Goal: Information Seeking & Learning: Learn about a topic

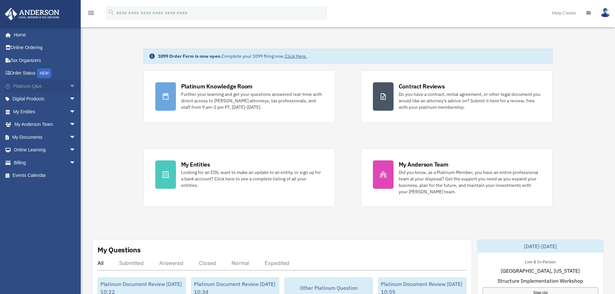
click at [69, 88] on span "arrow_drop_down" at bounding box center [75, 86] width 13 height 13
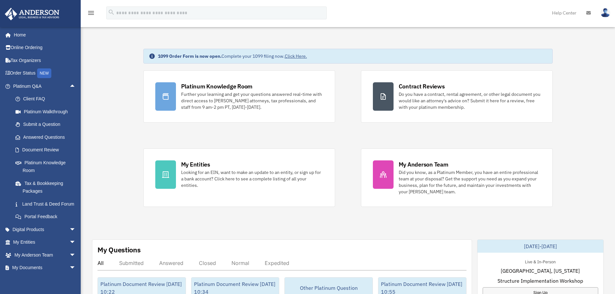
click at [174, 58] on strong "1099 Order Form is now open." at bounding box center [190, 56] width 64 height 6
click at [205, 60] on div "1099 Order Form is now open. Complete your 1099 filing now. Click Here." at bounding box center [348, 56] width 410 height 15
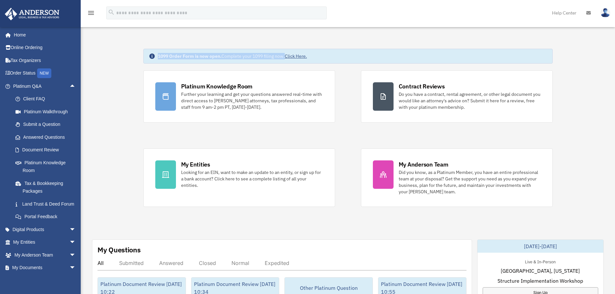
click at [205, 60] on div "1099 Order Form is now open. Complete your 1099 filing now. Click Here." at bounding box center [348, 56] width 410 height 15
click at [194, 58] on strong "1099 Order Form is now open." at bounding box center [190, 56] width 64 height 6
drag, startPoint x: 151, startPoint y: 56, endPoint x: 319, endPoint y: 62, distance: 168.4
click at [319, 62] on div "1099 Order Form is now open. Complete your 1099 filing now. Click Here." at bounding box center [348, 56] width 410 height 15
click at [203, 51] on div "1099 Order Form is now open. Complete your 1099 filing now. Click Here." at bounding box center [348, 56] width 410 height 15
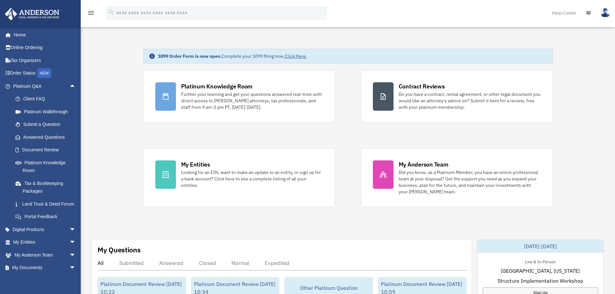
click at [207, 57] on strong "1099 Order Form is now open." at bounding box center [190, 56] width 64 height 6
drag, startPoint x: 207, startPoint y: 57, endPoint x: 195, endPoint y: 55, distance: 12.2
click at [208, 57] on strong "1099 Order Form is now open." at bounding box center [190, 56] width 64 height 6
click at [195, 55] on strong "1099 Order Form is now open." at bounding box center [190, 56] width 64 height 6
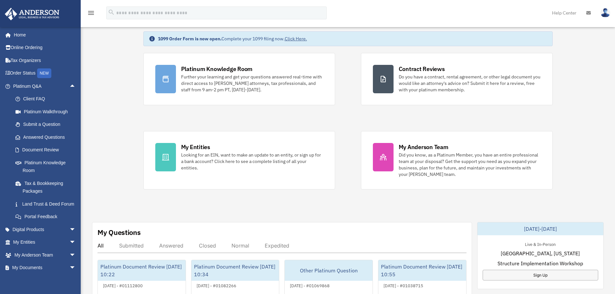
scroll to position [32, 0]
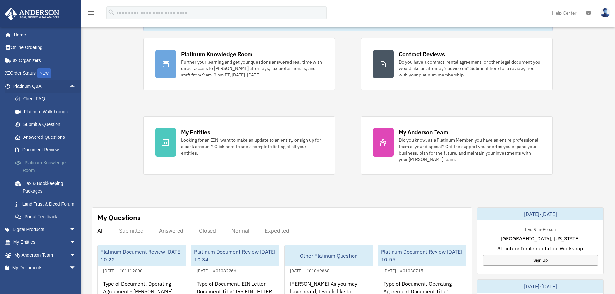
click at [50, 164] on link "Platinum Knowledge Room" at bounding box center [47, 166] width 77 height 21
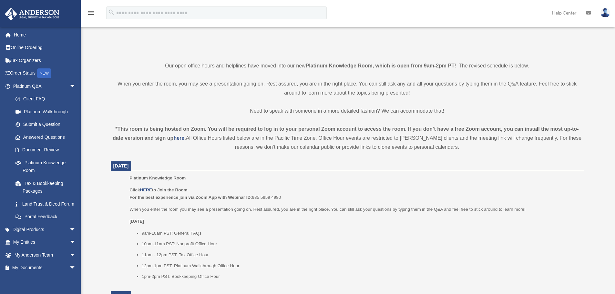
scroll to position [129, 0]
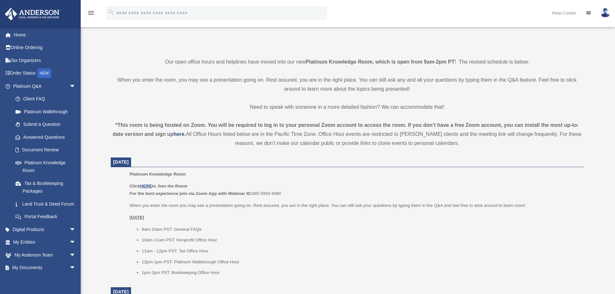
click at [276, 123] on strong "*This room is being hosted on Zoom. You will be required to log in to your pers…" at bounding box center [346, 129] width 466 height 15
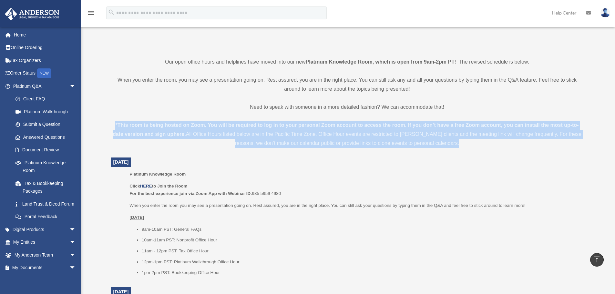
click at [276, 123] on strong "*This room is being hosted on Zoom. You will be required to log in to your pers…" at bounding box center [346, 129] width 466 height 15
click at [190, 125] on strong "*This room is being hosted on Zoom. You will be required to log in to your pers…" at bounding box center [346, 129] width 466 height 15
drag, startPoint x: 113, startPoint y: 124, endPoint x: 513, endPoint y: 143, distance: 400.4
click at [513, 142] on div "*This room is being hosted on Zoom. You will be required to log in to your pers…" at bounding box center [347, 134] width 473 height 27
click at [512, 144] on div "*This room is being hosted on Zoom. You will be required to log in to your pers…" at bounding box center [347, 134] width 473 height 27
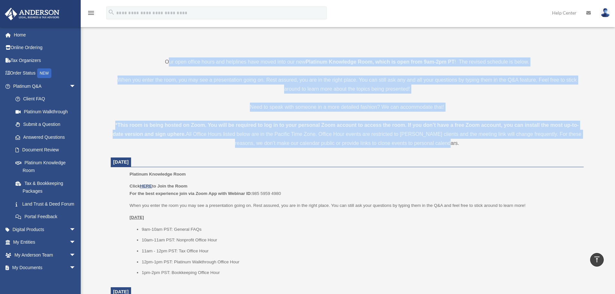
drag, startPoint x: 482, startPoint y: 142, endPoint x: 166, endPoint y: 59, distance: 326.4
click at [200, 84] on p "When you enter the room, you may see a presentation going on. Rest assured, you…" at bounding box center [347, 85] width 473 height 18
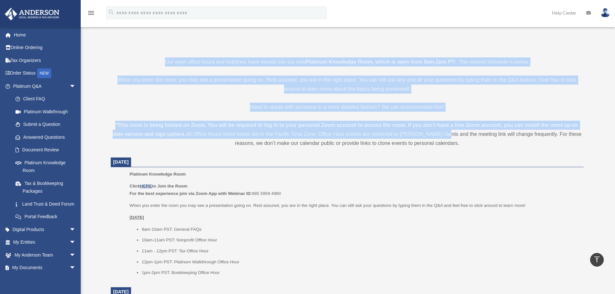
drag, startPoint x: 149, startPoint y: 59, endPoint x: 441, endPoint y: 132, distance: 301.3
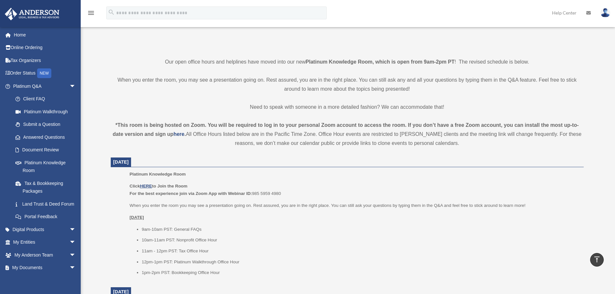
click at [448, 139] on div "*This room is being hosted on Zoom. You will be required to log in to your pers…" at bounding box center [347, 134] width 473 height 27
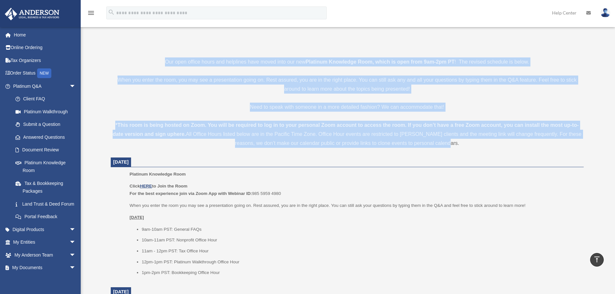
drag, startPoint x: 480, startPoint y: 143, endPoint x: 144, endPoint y: 65, distance: 344.6
click at [144, 65] on p "Our open office hours and helplines have moved into our new Platinum Knowledge …" at bounding box center [347, 62] width 473 height 9
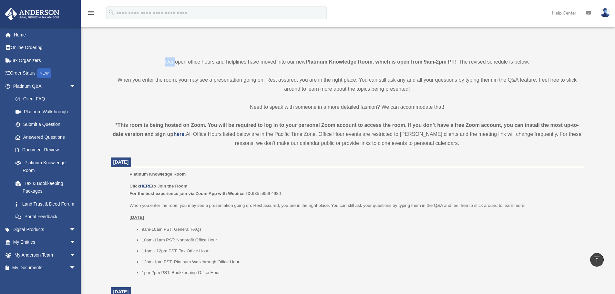
click at [144, 65] on p "Our open office hours and helplines have moved into our new Platinum Knowledge …" at bounding box center [347, 62] width 473 height 9
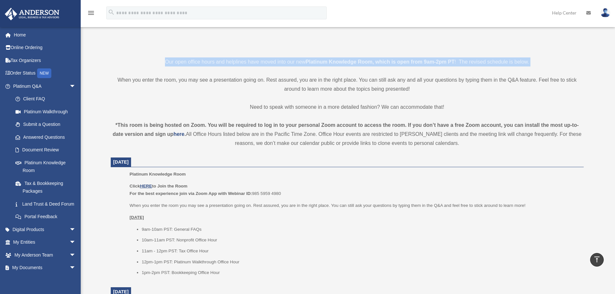
click at [144, 65] on p "Our open office hours and helplines have moved into our new Platinum Knowledge …" at bounding box center [347, 62] width 473 height 9
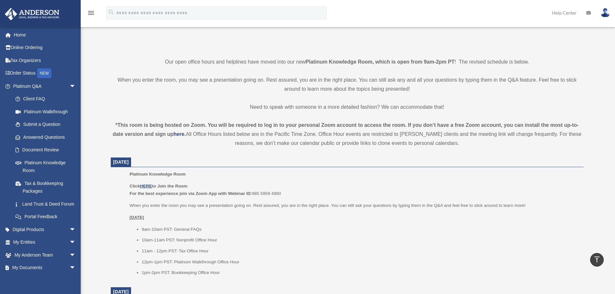
click at [208, 76] on p "When you enter the room, you may see a presentation going on. Rest assured, you…" at bounding box center [347, 85] width 473 height 18
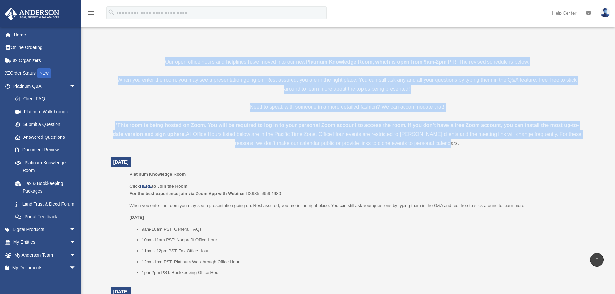
drag, startPoint x: 166, startPoint y: 61, endPoint x: 481, endPoint y: 145, distance: 326.4
click at [483, 146] on div "*This room is being hosted on Zoom. You will be required to log in to your pers…" at bounding box center [347, 134] width 473 height 27
drag, startPoint x: 483, startPoint y: 146, endPoint x: 144, endPoint y: 58, distance: 349.9
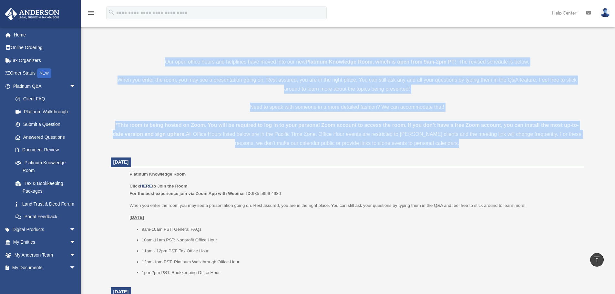
click at [144, 58] on p "Our open office hours and helplines have moved into our new Platinum Knowledge …" at bounding box center [347, 62] width 473 height 9
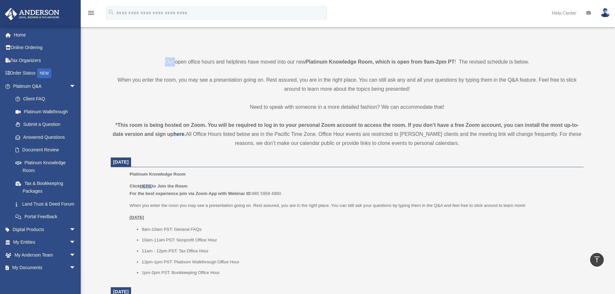
click at [144, 58] on p "Our open office hours and helplines have moved into our new Platinum Knowledge …" at bounding box center [347, 62] width 473 height 9
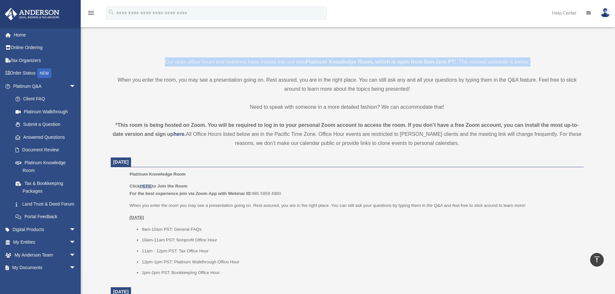
click at [144, 58] on p "Our open office hours and helplines have moved into our new Platinum Knowledge …" at bounding box center [347, 62] width 473 height 9
click at [225, 58] on p "Our open office hours and helplines have moved into our new Platinum Knowledge …" at bounding box center [347, 62] width 473 height 9
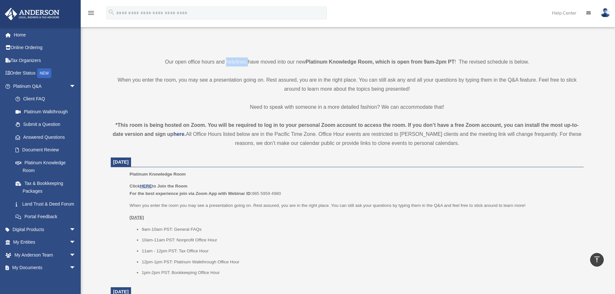
click at [225, 58] on p "Our open office hours and helplines have moved into our new Platinum Knowledge …" at bounding box center [347, 62] width 473 height 9
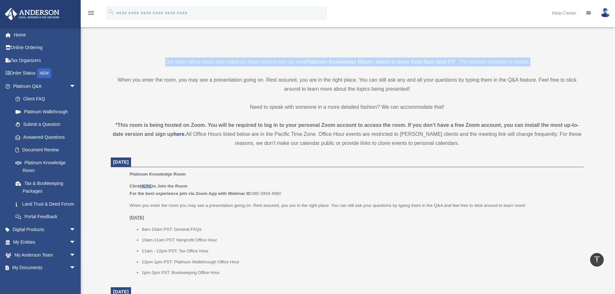
click at [225, 58] on p "Our open office hours and helplines have moved into our new Platinum Knowledge …" at bounding box center [347, 62] width 473 height 9
click at [195, 58] on p "Our open office hours and helplines have moved into our new Platinum Knowledge …" at bounding box center [347, 62] width 473 height 9
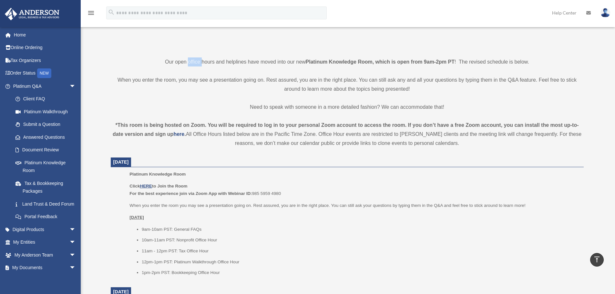
click at [195, 58] on p "Our open office hours and helplines have moved into our new Platinum Knowledge …" at bounding box center [347, 62] width 473 height 9
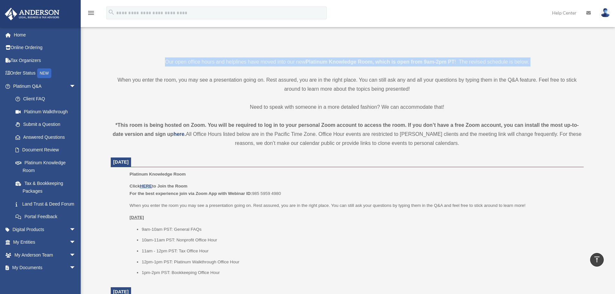
click at [195, 58] on p "Our open office hours and helplines have moved into our new Platinum Knowledge …" at bounding box center [347, 62] width 473 height 9
click at [182, 64] on p "Our open office hours and helplines have moved into our new Platinum Knowledge …" at bounding box center [347, 62] width 473 height 9
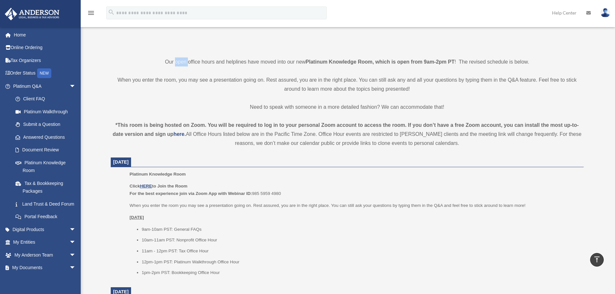
click at [182, 64] on p "Our open office hours and helplines have moved into our new Platinum Knowledge …" at bounding box center [347, 62] width 473 height 9
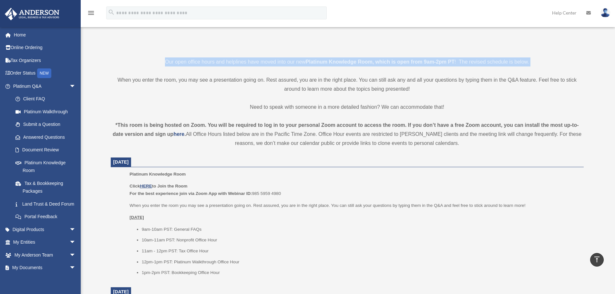
click at [182, 64] on p "Our open office hours and helplines have moved into our new Platinum Knowledge …" at bounding box center [347, 62] width 473 height 9
click at [194, 62] on p "Our open office hours and helplines have moved into our new Platinum Knowledge …" at bounding box center [347, 62] width 473 height 9
click at [193, 62] on p "Our open office hours and helplines have moved into our new Platinum Knowledge …" at bounding box center [347, 62] width 473 height 9
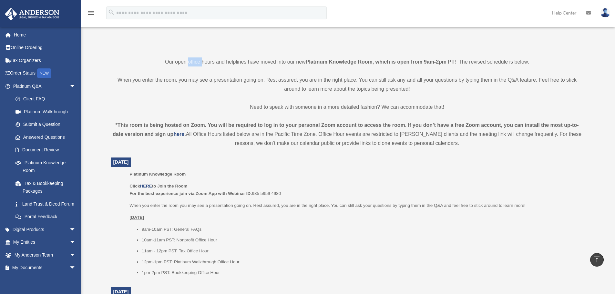
click at [193, 62] on p "Our open office hours and helplines have moved into our new Platinum Knowledge …" at bounding box center [347, 62] width 473 height 9
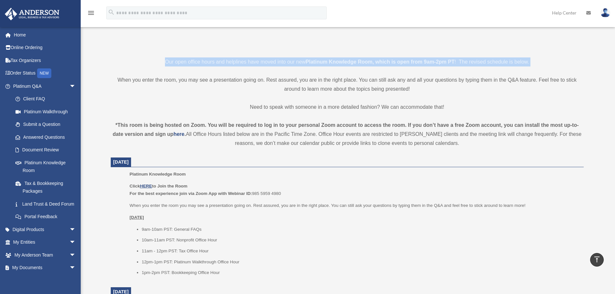
click at [193, 62] on p "Our open office hours and helplines have moved into our new Platinum Knowledge …" at bounding box center [347, 62] width 473 height 9
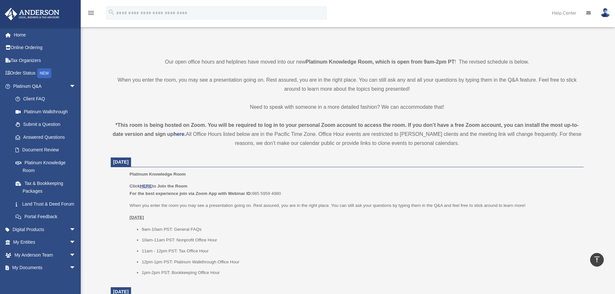
click at [283, 63] on p "Our open office hours and helplines have moved into our new Platinum Knowledge …" at bounding box center [347, 62] width 473 height 9
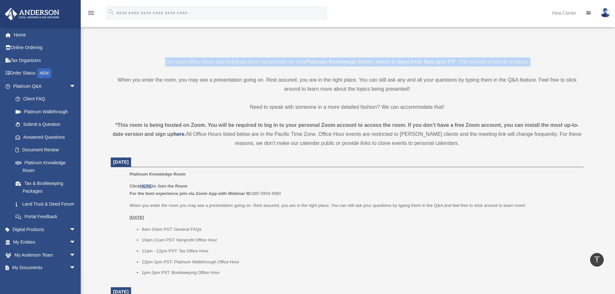
click at [283, 63] on p "Our open office hours and helplines have moved into our new Platinum Knowledge …" at bounding box center [347, 62] width 473 height 9
click at [276, 65] on p "Our open office hours and helplines have moved into our new Platinum Knowledge …" at bounding box center [347, 62] width 473 height 9
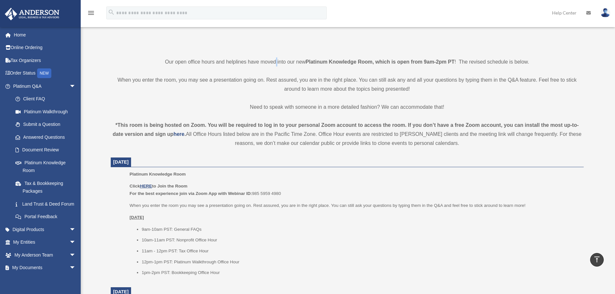
click at [276, 65] on p "Our open office hours and helplines have moved into our new Platinum Knowledge …" at bounding box center [347, 62] width 473 height 9
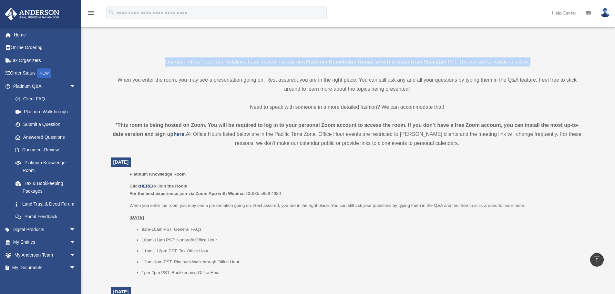
click at [276, 65] on p "Our open office hours and helplines have moved into our new Platinum Knowledge …" at bounding box center [347, 62] width 473 height 9
click at [316, 61] on strong "Platinum Knowledge Room, which is open from 9am-2pm PT" at bounding box center [380, 61] width 149 height 5
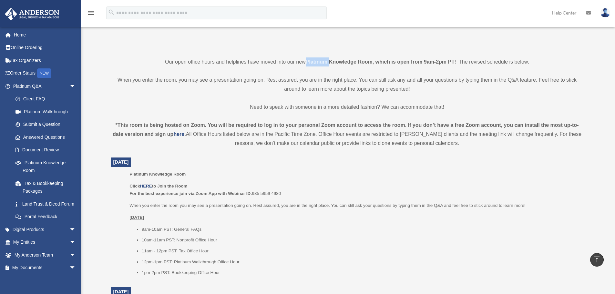
click at [316, 61] on strong "Platinum Knowledge Room, which is open from 9am-2pm PT" at bounding box center [380, 61] width 149 height 5
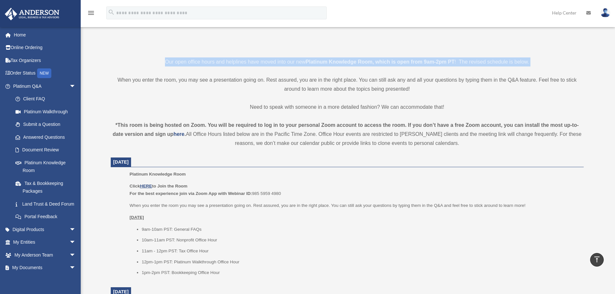
click at [316, 61] on strong "Platinum Knowledge Room, which is open from 9am-2pm PT" at bounding box center [380, 61] width 149 height 5
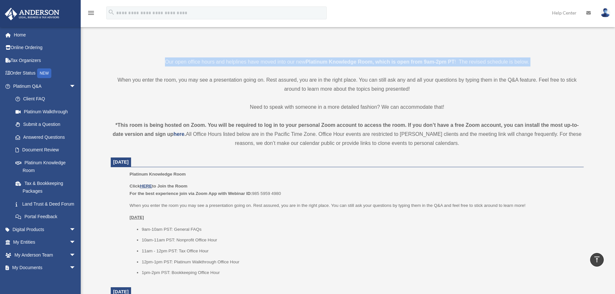
click at [296, 59] on p "Our open office hours and helplines have moved into our new Platinum Knowledge …" at bounding box center [347, 62] width 473 height 9
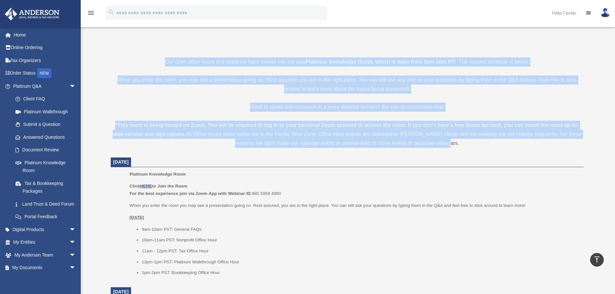
drag, startPoint x: 162, startPoint y: 59, endPoint x: 460, endPoint y: 147, distance: 311.2
click at [461, 147] on div "*This room is being hosted on Zoom. You will be required to log in to your pers…" at bounding box center [347, 134] width 473 height 27
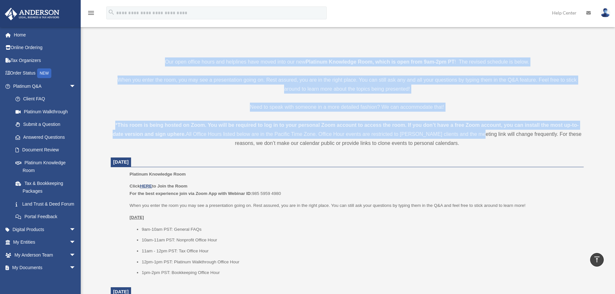
drag, startPoint x: 475, startPoint y: 138, endPoint x: 159, endPoint y: 56, distance: 325.9
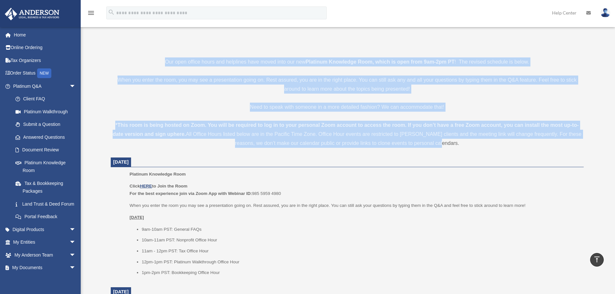
drag, startPoint x: 164, startPoint y: 61, endPoint x: 444, endPoint y: 144, distance: 291.8
click at [444, 144] on div "*This room is being hosted on Zoom. You will be required to log in to your pers…" at bounding box center [347, 134] width 473 height 27
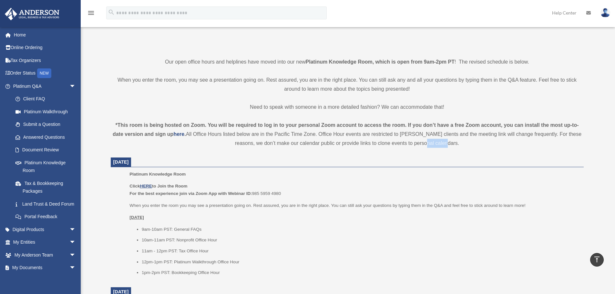
click at [444, 144] on div "*This room is being hosted on Zoom. You will be required to log in to your pers…" at bounding box center [347, 134] width 473 height 27
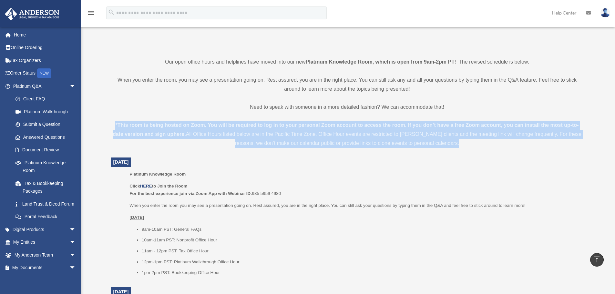
click at [444, 144] on div "*This room is being hosted on Zoom. You will be required to log in to your pers…" at bounding box center [347, 134] width 473 height 27
click at [397, 141] on div "*This room is being hosted on Zoom. You will be required to log in to your pers…" at bounding box center [347, 134] width 473 height 27
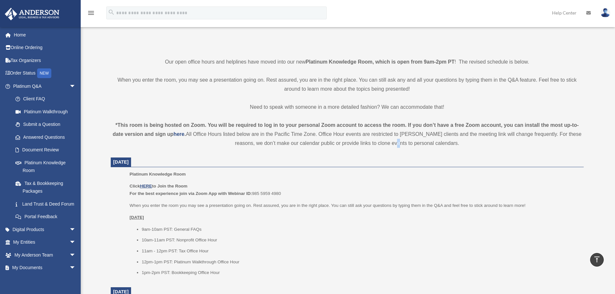
click at [397, 141] on div "*This room is being hosted on Zoom. You will be required to log in to your pers…" at bounding box center [347, 134] width 473 height 27
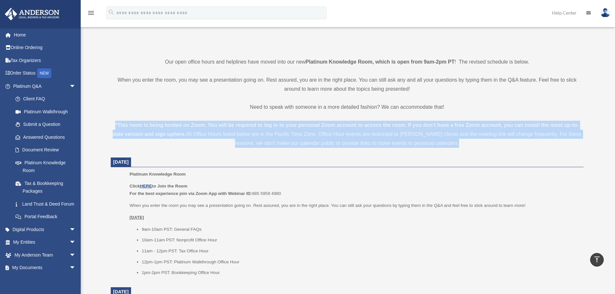
click at [397, 141] on div "*This room is being hosted on Zoom. You will be required to log in to your pers…" at bounding box center [347, 134] width 473 height 27
click at [206, 132] on div "*This room is being hosted on Zoom. You will be required to log in to your pers…" at bounding box center [347, 134] width 473 height 27
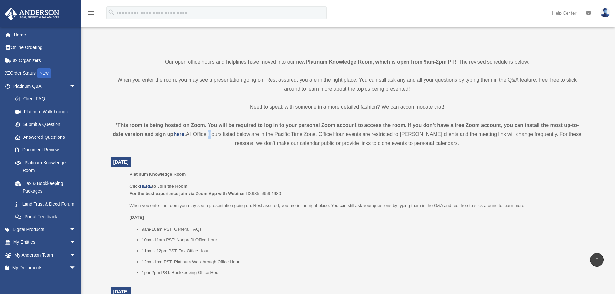
click at [206, 132] on div "*This room is being hosted on Zoom. You will be required to log in to your pers…" at bounding box center [347, 134] width 473 height 27
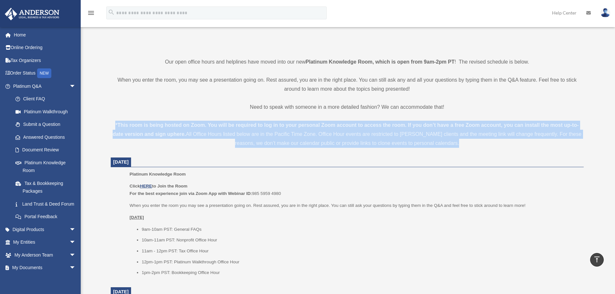
click at [206, 132] on div "*This room is being hosted on Zoom. You will be required to log in to your pers…" at bounding box center [347, 134] width 473 height 27
click at [147, 129] on div "*This room is being hosted on Zoom. You will be required to log in to your pers…" at bounding box center [347, 134] width 473 height 27
drag, startPoint x: 117, startPoint y: 123, endPoint x: 445, endPoint y: 156, distance: 329.5
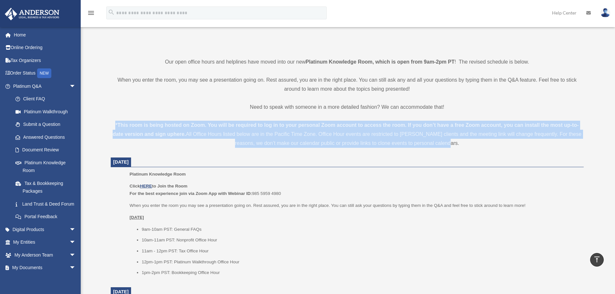
drag, startPoint x: 466, startPoint y: 148, endPoint x: 116, endPoint y: 116, distance: 351.3
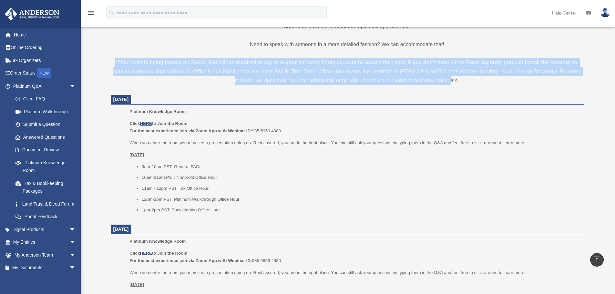
scroll to position [258, 0]
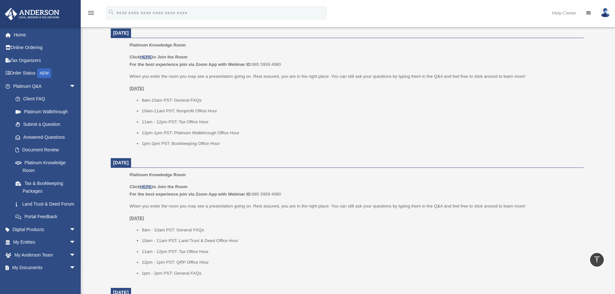
click at [249, 146] on li "1pm-2pm PST: Bookkeeping Office Hour" at bounding box center [361, 144] width 438 height 8
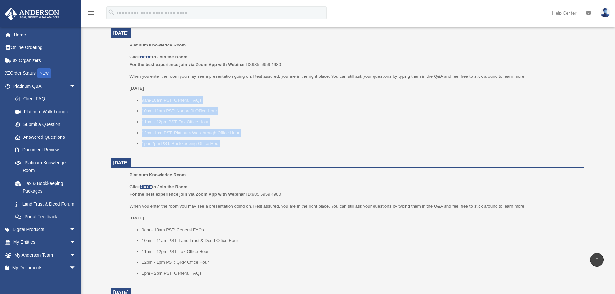
drag, startPoint x: 264, startPoint y: 150, endPoint x: 112, endPoint y: 95, distance: 161.5
click at [113, 95] on dd "Platinum Knowledge Room Click HERE to Join the Room For the best experience joi…" at bounding box center [347, 96] width 473 height 110
click at [112, 95] on dd "Platinum Knowledge Room Click HERE to Join the Room For the best experience joi…" at bounding box center [347, 96] width 473 height 110
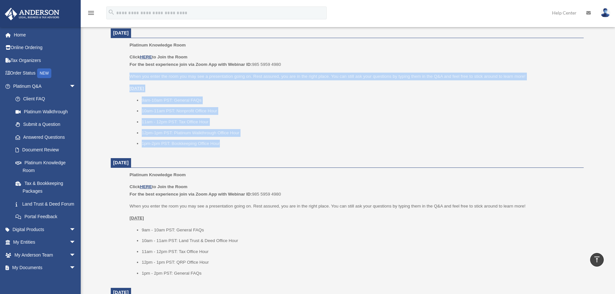
drag, startPoint x: 153, startPoint y: 92, endPoint x: 247, endPoint y: 144, distance: 107.2
click at [247, 144] on ul "Platinum Knowledge Room Click HERE to Join the Room For the best experience joi…" at bounding box center [347, 96] width 464 height 110
click at [247, 144] on li "1pm-2pm PST: Bookkeeping Office Hour" at bounding box center [361, 144] width 438 height 8
click at [250, 147] on li "1pm-2pm PST: Bookkeeping Office Hour" at bounding box center [361, 144] width 438 height 8
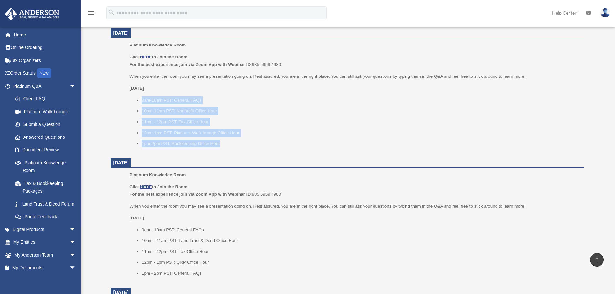
drag, startPoint x: 251, startPoint y: 148, endPoint x: 124, endPoint y: 92, distance: 138.7
click at [124, 92] on ul "Platinum Knowledge Room Click HERE to Join the Room For the best experience joi…" at bounding box center [347, 96] width 464 height 110
drag, startPoint x: 123, startPoint y: 86, endPoint x: 253, endPoint y: 166, distance: 153.0
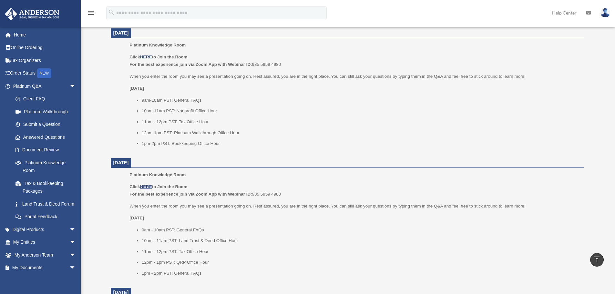
click at [253, 166] on dt "[DATE]" at bounding box center [347, 163] width 473 height 10
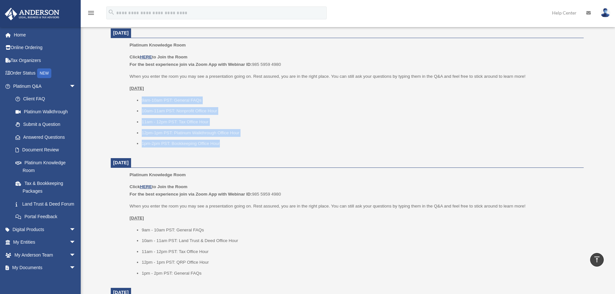
drag, startPoint x: 202, startPoint y: 129, endPoint x: 121, endPoint y: 89, distance: 90.4
click at [125, 92] on ul "Platinum Knowledge Room Click HERE to Join the Room For the best experience joi…" at bounding box center [347, 96] width 464 height 110
click at [121, 89] on ul "Platinum Knowledge Room Click HERE to Join the Room For the best experience joi…" at bounding box center [347, 96] width 464 height 110
drag, startPoint x: 122, startPoint y: 83, endPoint x: 228, endPoint y: 141, distance: 121.2
click at [227, 140] on ul "Platinum Knowledge Room Click HERE to Join the Room For the best experience joi…" at bounding box center [347, 96] width 464 height 110
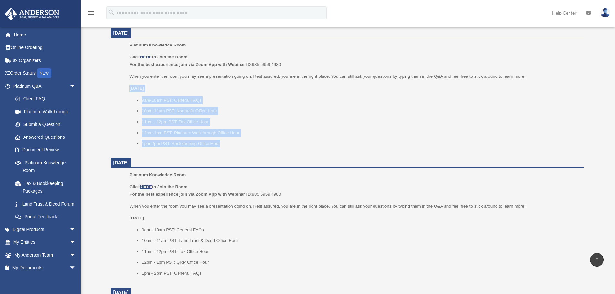
click at [229, 143] on li "1pm-2pm PST: Bookkeeping Office Hour" at bounding box center [361, 144] width 438 height 8
drag, startPoint x: 229, startPoint y: 143, endPoint x: 126, endPoint y: 89, distance: 116.8
click at [126, 89] on ul "Platinum Knowledge Room Click HERE to Join the Room For the best experience joi…" at bounding box center [347, 96] width 464 height 110
drag, startPoint x: 127, startPoint y: 86, endPoint x: 247, endPoint y: 157, distance: 139.5
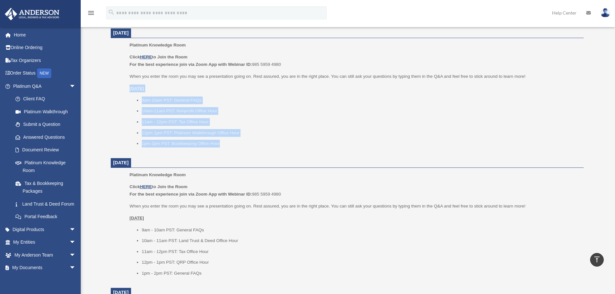
click at [215, 136] on li "12pm-1pm PST: Platinum Walkthrough Office Hour" at bounding box center [361, 133] width 438 height 8
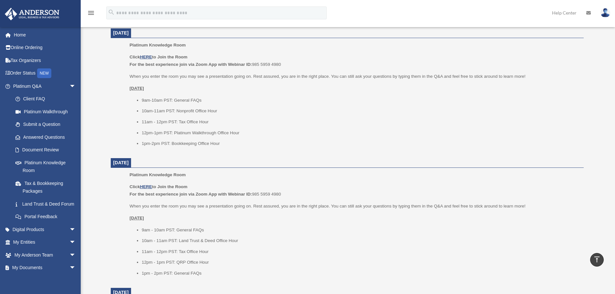
click at [201, 136] on li "12pm-1pm PST: Platinum Walkthrough Office Hour" at bounding box center [361, 133] width 438 height 8
click at [192, 134] on li "12pm-1pm PST: Platinum Walkthrough Office Hour" at bounding box center [361, 133] width 438 height 8
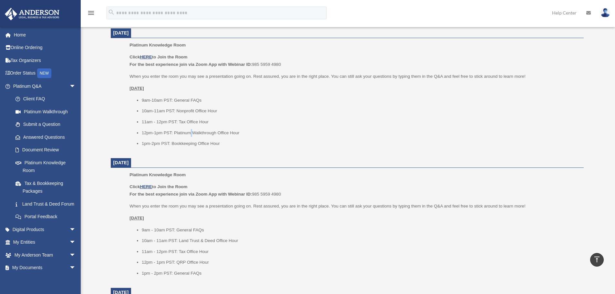
click at [192, 134] on li "12pm-1pm PST: Platinum Walkthrough Office Hour" at bounding box center [361, 133] width 438 height 8
drag, startPoint x: 192, startPoint y: 134, endPoint x: 217, endPoint y: 140, distance: 26.0
click at [192, 134] on li "12pm-1pm PST: Platinum Walkthrough Office Hour" at bounding box center [361, 133] width 438 height 8
click at [217, 140] on ul "9am-10am PST: General FAQs 10am-11am PST: Nonprofit Office Hour 11am - 12pm PST…" at bounding box center [355, 122] width 450 height 51
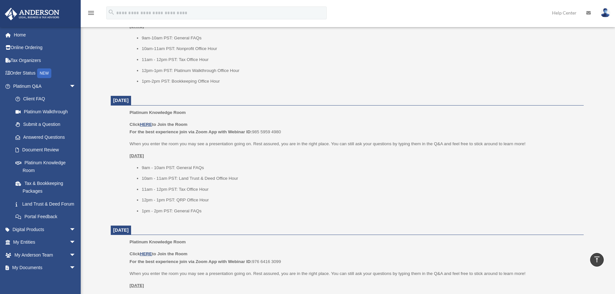
scroll to position [323, 0]
click at [189, 186] on li "11am - 12pm PST: Tax Office Hour" at bounding box center [361, 187] width 438 height 8
click at [187, 186] on li "11am - 12pm PST: Tax Office Hour" at bounding box center [361, 187] width 438 height 8
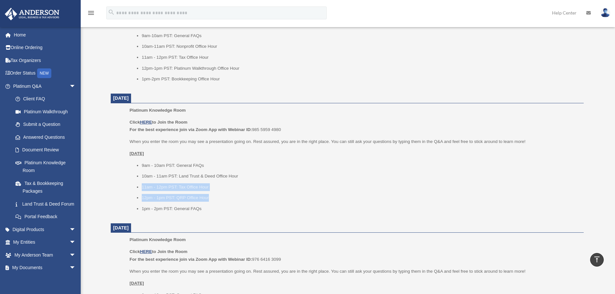
drag, startPoint x: 129, startPoint y: 189, endPoint x: 243, endPoint y: 196, distance: 113.9
click at [243, 196] on ul "Platinum Knowledge Room Click HERE to Join the Room For the best experience joi…" at bounding box center [347, 162] width 464 height 110
click at [202, 190] on li "11am - 12pm PST: Tax Office Hour" at bounding box center [361, 187] width 438 height 8
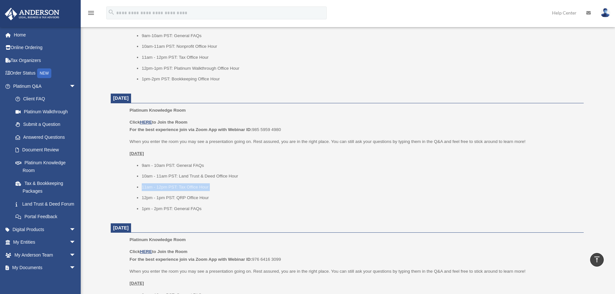
click at [172, 185] on li "11am - 12pm PST: Tax Office Hour" at bounding box center [361, 187] width 438 height 8
click at [176, 184] on li "11am - 12pm PST: Tax Office Hour" at bounding box center [361, 187] width 438 height 8
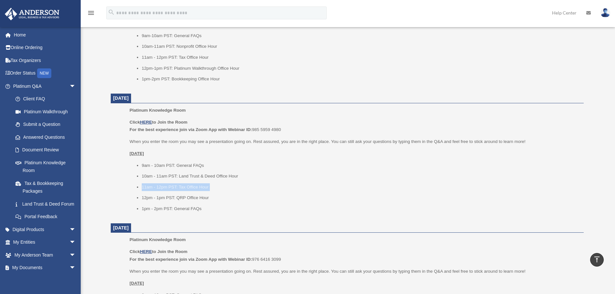
click at [176, 184] on li "11am - 12pm PST: Tax Office Hour" at bounding box center [361, 187] width 438 height 8
click at [155, 192] on ul "9am - 10am PST: General FAQs 10am - 11am PST: Land Trust & Deed Office Hour 11a…" at bounding box center [355, 187] width 450 height 51
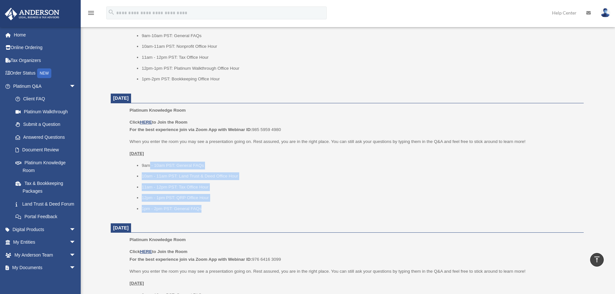
drag, startPoint x: 171, startPoint y: 175, endPoint x: 214, endPoint y: 203, distance: 50.7
click at [214, 203] on ul "9am - 10am PST: General FAQs 10am - 11am PST: Land Trust & Deed Office Hour 11a…" at bounding box center [355, 187] width 450 height 51
drag, startPoint x: 214, startPoint y: 207, endPoint x: 147, endPoint y: 170, distance: 75.9
click at [135, 151] on div "Click HERE to Join the Room For the best experience join via Zoom App with Webi…" at bounding box center [355, 166] width 450 height 94
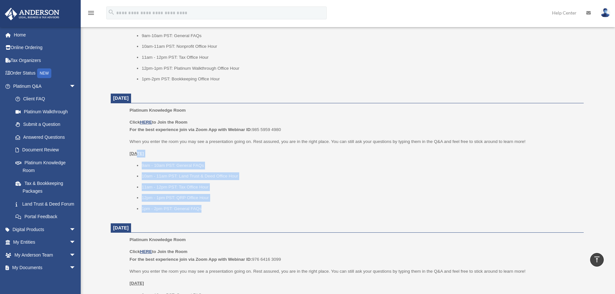
click at [147, 170] on ul "9am - 10am PST: General FAQs 10am - 11am PST: Land Trust & Deed Office Hour 11a…" at bounding box center [355, 187] width 450 height 51
drag, startPoint x: 132, startPoint y: 163, endPoint x: 201, endPoint y: 207, distance: 82.2
click at [201, 207] on ul "9am - 10am PST: General FAQs 10am - 11am PST: Land Trust & Deed Office Hour 11a…" at bounding box center [355, 187] width 450 height 51
click at [318, 164] on li "9am - 10am PST: General FAQs" at bounding box center [361, 166] width 438 height 8
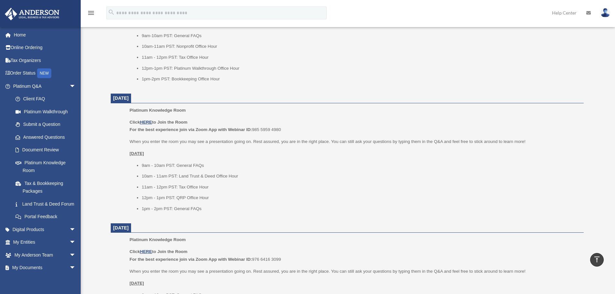
scroll to position [355, 0]
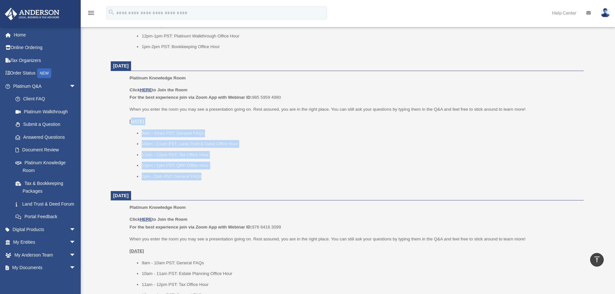
drag, startPoint x: 215, startPoint y: 180, endPoint x: 131, endPoint y: 125, distance: 100.5
click at [131, 125] on div "Click HERE to Join the Room For the best experience join via Zoom App with Webi…" at bounding box center [355, 133] width 450 height 94
drag, startPoint x: 120, startPoint y: 122, endPoint x: 262, endPoint y: 175, distance: 151.1
click at [262, 175] on ul "Platinum Knowledge Room Click HERE to Join the Room For the best experience joi…" at bounding box center [347, 129] width 464 height 110
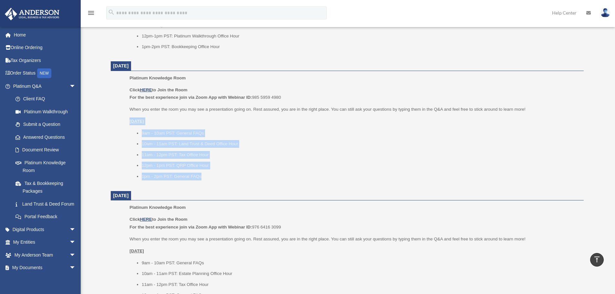
click at [262, 175] on li "1pm - 2pm PST: General FAQs" at bounding box center [361, 177] width 438 height 8
drag, startPoint x: 257, startPoint y: 177, endPoint x: 129, endPoint y: 121, distance: 139.3
click at [129, 121] on ul "Platinum Knowledge Room Click HERE to Join the Room For the best experience joi…" at bounding box center [347, 129] width 464 height 110
drag, startPoint x: 111, startPoint y: 121, endPoint x: 215, endPoint y: 176, distance: 117.9
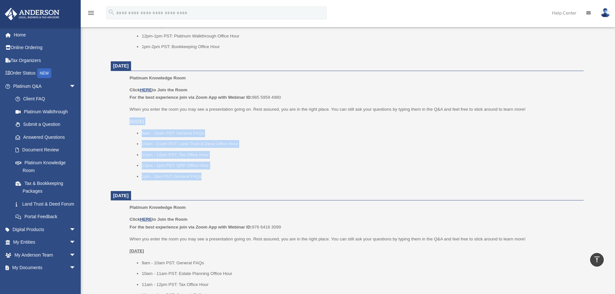
click at [215, 176] on dd "Platinum Knowledge Room Click HERE to Join the Room For the best experience joi…" at bounding box center [347, 129] width 473 height 110
click at [215, 176] on li "1pm - 2pm PST: General FAQs" at bounding box center [361, 177] width 438 height 8
drag, startPoint x: 228, startPoint y: 178, endPoint x: 98, endPoint y: 118, distance: 143.4
click at [98, 118] on div "Platinum Knowledge Room [PERSON_NAME][EMAIL_ADDRESS][DOMAIN_NAME] Sign Out [PER…" at bounding box center [307, 132] width 615 height 926
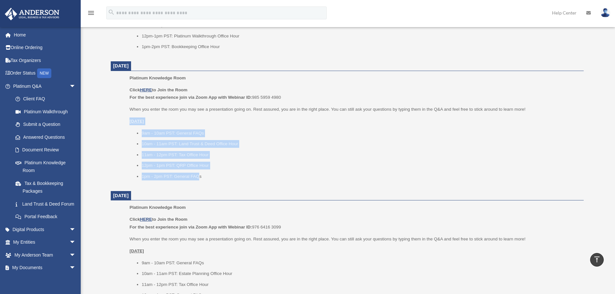
drag, startPoint x: 107, startPoint y: 118, endPoint x: 226, endPoint y: 184, distance: 136.4
click at [200, 184] on div "Platinum Knowledge Room Our open office hours and helplines have moved into our…" at bounding box center [347, 137] width 483 height 899
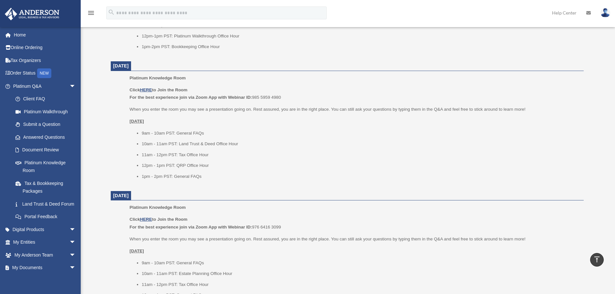
click at [226, 184] on div "Platinum Knowledge Room Click HERE to Join the Room For the best experience joi…" at bounding box center [355, 129] width 450 height 110
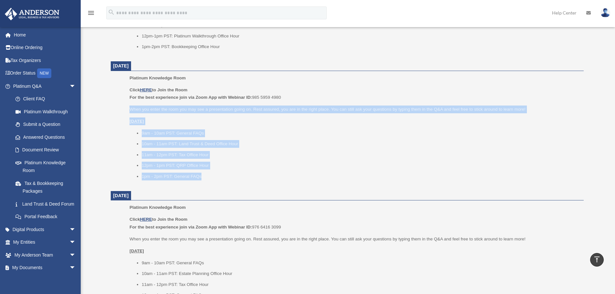
drag, startPoint x: 195, startPoint y: 163, endPoint x: 117, endPoint y: 103, distance: 98.2
click at [117, 103] on ul "Platinum Knowledge Room Click HERE to Join the Room For the best experience joi…" at bounding box center [347, 129] width 464 height 110
click at [117, 102] on ul "Platinum Knowledge Room Click HERE to Join the Room For the best experience joi…" at bounding box center [347, 129] width 464 height 110
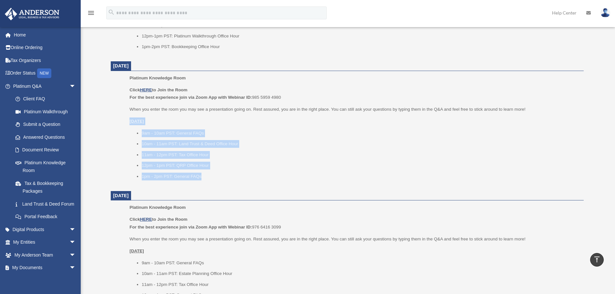
drag, startPoint x: 111, startPoint y: 116, endPoint x: 228, endPoint y: 177, distance: 131.6
click at [228, 177] on dd "Platinum Knowledge Room Click HERE to Join the Room For the best experience joi…" at bounding box center [347, 129] width 473 height 110
click at [228, 177] on li "1pm - 2pm PST: General FAQs" at bounding box center [361, 177] width 438 height 8
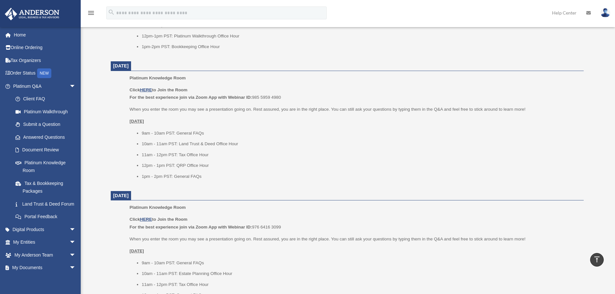
click at [228, 177] on li "1pm - 2pm PST: General FAQs" at bounding box center [361, 177] width 438 height 8
click at [130, 123] on u "[DATE]" at bounding box center [137, 121] width 15 height 5
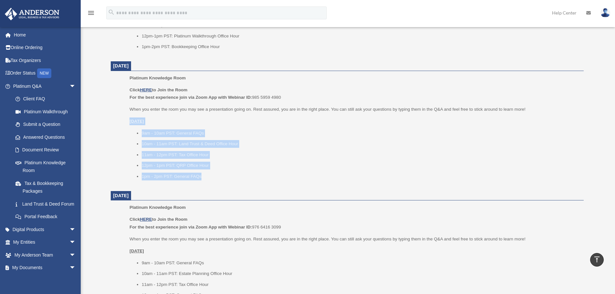
drag, startPoint x: 127, startPoint y: 122, endPoint x: 216, endPoint y: 177, distance: 104.4
click at [216, 177] on ul "Platinum Knowledge Room Click HERE to Join the Room For the best experience joi…" at bounding box center [347, 129] width 464 height 110
click at [216, 177] on li "1pm - 2pm PST: General FAQs" at bounding box center [361, 177] width 438 height 8
drag, startPoint x: 129, startPoint y: 115, endPoint x: 234, endPoint y: 175, distance: 121.4
click at [234, 175] on ul "Platinum Knowledge Room Click HERE to Join the Room For the best experience joi…" at bounding box center [347, 129] width 464 height 110
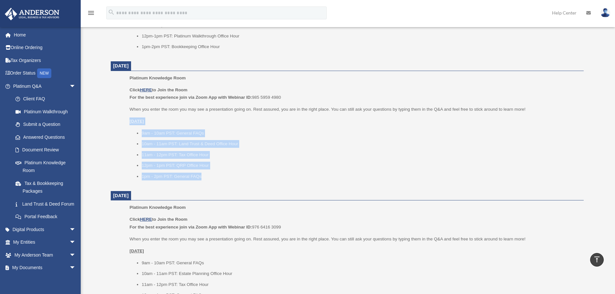
click at [234, 175] on li "1pm - 2pm PST: General FAQs" at bounding box center [361, 177] width 438 height 8
drag, startPoint x: 125, startPoint y: 115, endPoint x: 220, endPoint y: 180, distance: 115.1
click at [220, 180] on ul "Platinum Knowledge Room Click HERE to Join the Room For the best experience joi…" at bounding box center [347, 129] width 464 height 110
click at [201, 143] on li "10am - 11am PST: Land Trust & Deed Office Hour" at bounding box center [361, 144] width 438 height 8
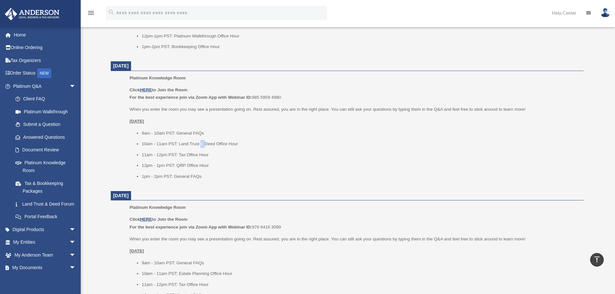
click at [201, 143] on li "10am - 11am PST: Land Trust & Deed Office Hour" at bounding box center [361, 144] width 438 height 8
click at [164, 152] on li "11am - 12pm PST: Tax Office Hour" at bounding box center [361, 155] width 438 height 8
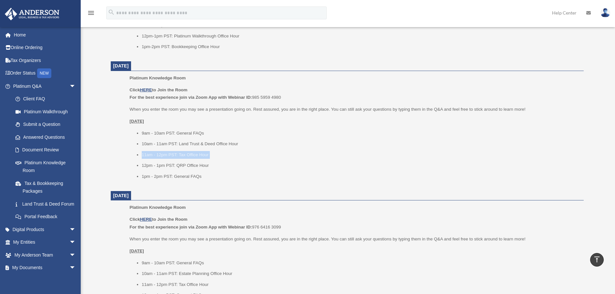
click at [148, 151] on ul "9am - 10am PST: General FAQs 10am - 11am PST: Land Trust & Deed Office Hour 11a…" at bounding box center [355, 155] width 450 height 51
drag, startPoint x: 138, startPoint y: 151, endPoint x: 214, endPoint y: 154, distance: 76.0
click at [214, 154] on li "11am - 12pm PST: Tax Office Hour" at bounding box center [361, 155] width 438 height 8
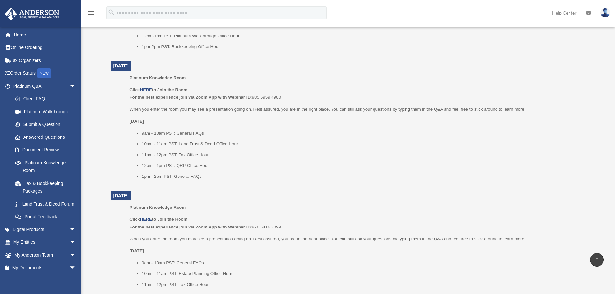
click at [177, 158] on li "11am - 12pm PST: Tax Office Hour" at bounding box center [361, 155] width 438 height 8
click at [174, 155] on li "11am - 12pm PST: Tax Office Hour" at bounding box center [361, 155] width 438 height 8
click at [162, 150] on ul "9am - 10am PST: General FAQs 10am - 11am PST: Land Trust & Deed Office Hour 11a…" at bounding box center [355, 155] width 450 height 51
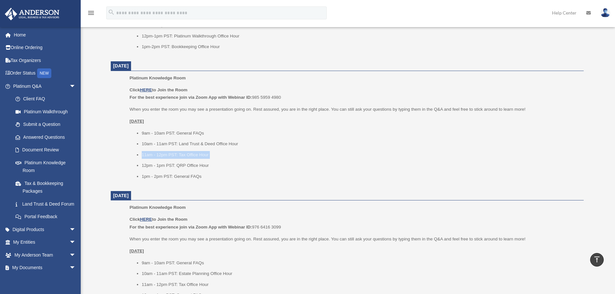
click at [162, 150] on ul "9am - 10am PST: General FAQs 10am - 11am PST: Land Trust & Deed Office Hour 11a…" at bounding box center [355, 155] width 450 height 51
click at [159, 150] on ul "9am - 10am PST: General FAQs 10am - 11am PST: Land Trust & Deed Office Hour 11a…" at bounding box center [355, 155] width 450 height 51
click at [161, 152] on li "11am - 12pm PST: Tax Office Hour" at bounding box center [361, 155] width 438 height 8
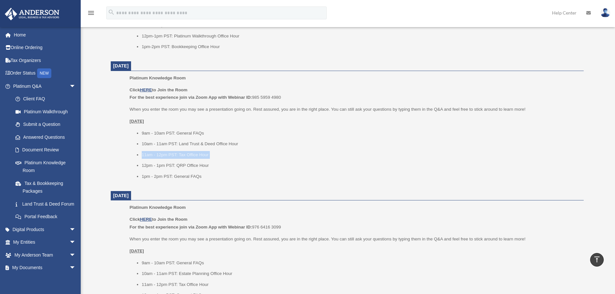
click at [174, 152] on li "11am - 12pm PST: Tax Office Hour" at bounding box center [361, 155] width 438 height 8
drag, startPoint x: 141, startPoint y: 154, endPoint x: 215, endPoint y: 154, distance: 74.3
click at [215, 154] on ul "9am - 10am PST: General FAQs 10am - 11am PST: Land Trust & Deed Office Hour 11a…" at bounding box center [355, 155] width 450 height 51
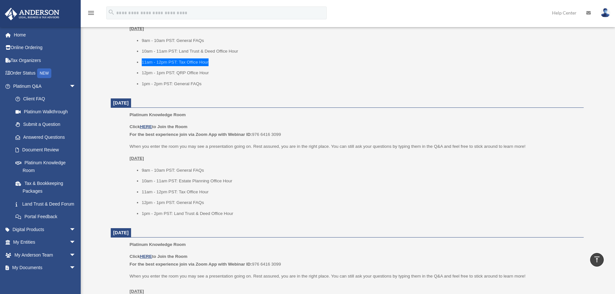
scroll to position [388, 0]
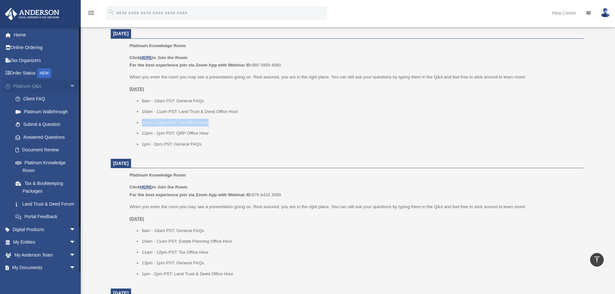
click at [70, 83] on span "arrow_drop_down" at bounding box center [75, 86] width 13 height 13
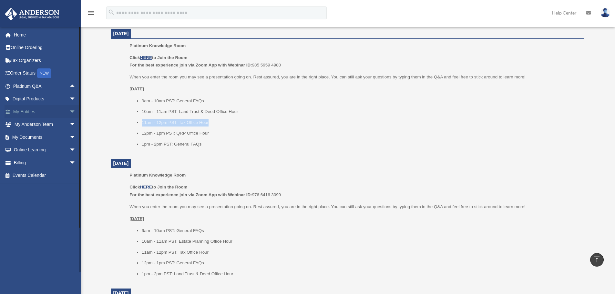
click at [71, 113] on span "arrow_drop_down" at bounding box center [75, 111] width 13 height 13
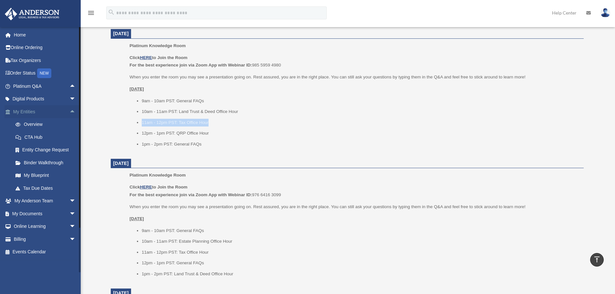
click at [69, 113] on span "arrow_drop_up" at bounding box center [75, 111] width 13 height 13
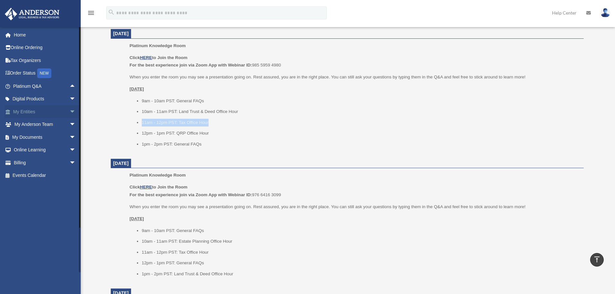
click at [69, 111] on span "arrow_drop_down" at bounding box center [75, 111] width 13 height 13
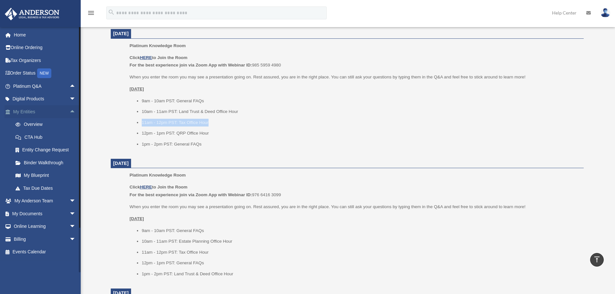
click at [69, 111] on span "arrow_drop_up" at bounding box center [75, 111] width 13 height 13
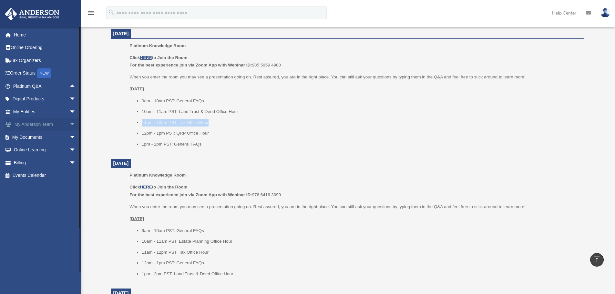
click at [71, 124] on span "arrow_drop_down" at bounding box center [75, 124] width 13 height 13
click at [70, 124] on span "arrow_drop_up" at bounding box center [75, 124] width 13 height 13
click at [70, 132] on span "arrow_drop_down" at bounding box center [75, 137] width 13 height 13
click at [70, 137] on span "arrow_drop_up" at bounding box center [75, 137] width 13 height 13
click at [69, 140] on span "arrow_drop_down" at bounding box center [75, 137] width 13 height 13
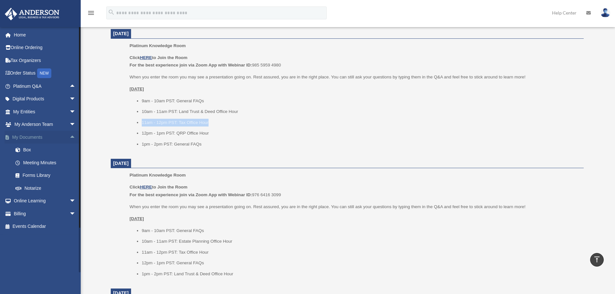
click at [69, 139] on span "arrow_drop_up" at bounding box center [75, 137] width 13 height 13
click at [69, 139] on span "arrow_drop_down" at bounding box center [75, 137] width 13 height 13
click at [69, 139] on span "arrow_drop_up" at bounding box center [75, 137] width 13 height 13
click at [69, 139] on span "arrow_drop_down" at bounding box center [75, 137] width 13 height 13
click at [69, 139] on span "arrow_drop_up" at bounding box center [75, 137] width 13 height 13
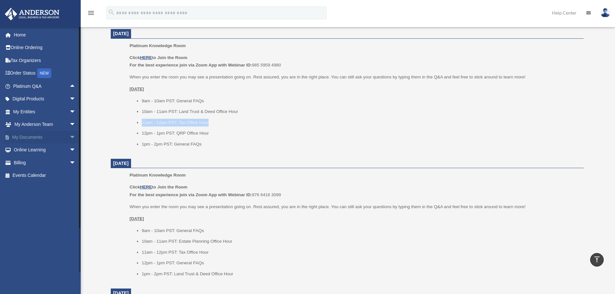
click at [69, 139] on span "arrow_drop_down" at bounding box center [75, 137] width 13 height 13
click at [69, 139] on span "arrow_drop_up" at bounding box center [75, 137] width 13 height 13
click at [69, 137] on span "arrow_drop_down" at bounding box center [75, 137] width 13 height 13
click at [69, 137] on span "arrow_drop_up" at bounding box center [75, 137] width 13 height 13
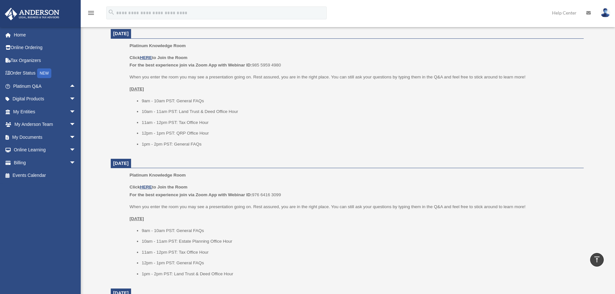
click at [156, 129] on ul "9am - 10am PST: General FAQs 10am - 11am PST: Land Trust & Deed Office Hour 11a…" at bounding box center [355, 122] width 450 height 51
click at [148, 129] on ul "9am - 10am PST: General FAQs 10am - 11am PST: Land Trust & Deed Office Hour 11a…" at bounding box center [355, 122] width 450 height 51
drag, startPoint x: 137, startPoint y: 120, endPoint x: 226, endPoint y: 142, distance: 91.5
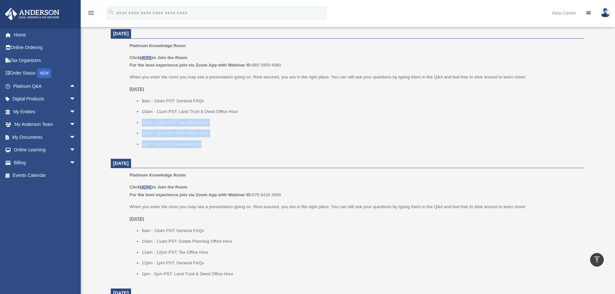
click at [226, 142] on ul "9am - 10am PST: General FAQs 10am - 11am PST: Land Trust & Deed Office Hour 11a…" at bounding box center [355, 122] width 450 height 51
click at [226, 142] on li "1pm - 2pm PST: General FAQs" at bounding box center [361, 145] width 438 height 8
drag, startPoint x: 222, startPoint y: 144, endPoint x: 120, endPoint y: 95, distance: 112.8
click at [120, 95] on ul "Platinum Knowledge Room Click HERE to Join the Room For the best experience joi…" at bounding box center [347, 97] width 464 height 110
click at [151, 141] on li "1pm - 2pm PST: General FAQs" at bounding box center [361, 145] width 438 height 8
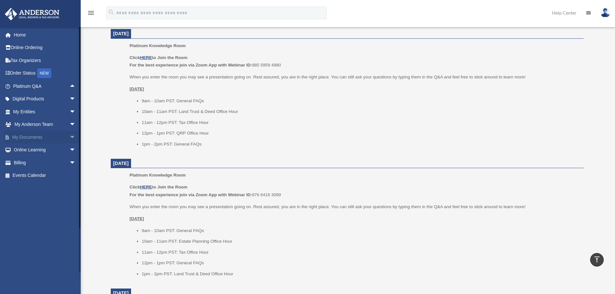
click at [69, 137] on span "arrow_drop_down" at bounding box center [75, 137] width 13 height 13
click at [71, 137] on span "arrow_drop_up" at bounding box center [75, 137] width 13 height 13
